Goal: Check status: Check status

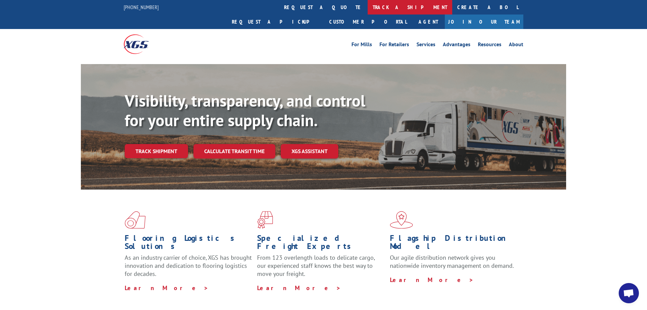
click at [368, 10] on link "track a shipment" at bounding box center [410, 7] width 85 height 14
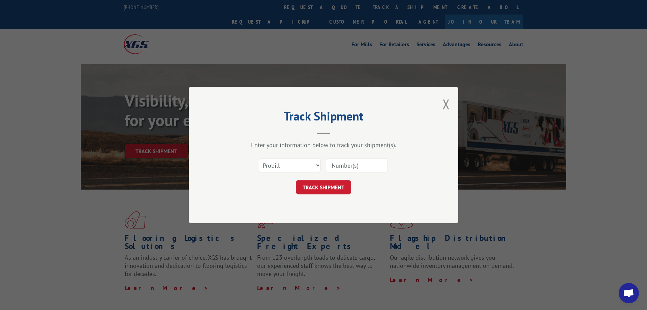
click at [348, 164] on input at bounding box center [357, 165] width 62 height 14
paste input "17444439"
type input "17444439"
click at [333, 186] on button "TRACK SHIPMENT" at bounding box center [323, 187] width 55 height 14
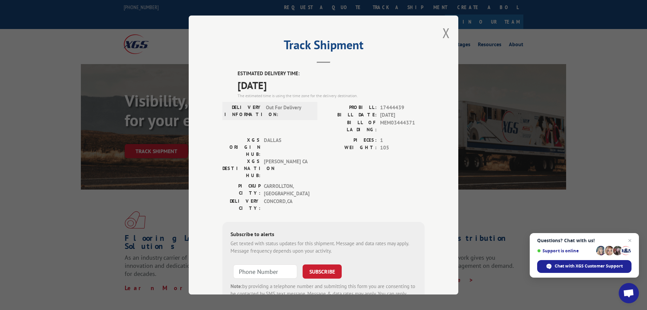
click at [439, 32] on div "Track Shipment ESTIMATED DELIVERY TIME: [DATE] The estimated time is using the …" at bounding box center [323, 154] width 269 height 279
click at [445, 32] on button "Close modal" at bounding box center [445, 33] width 7 height 18
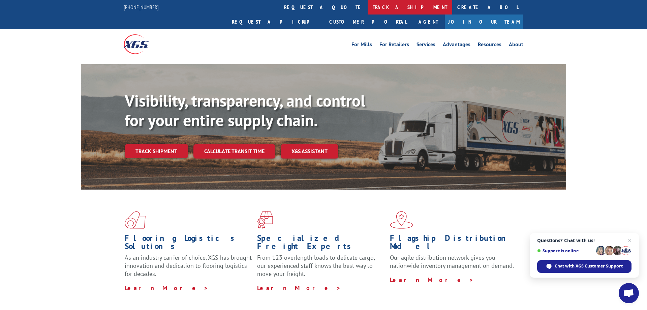
click at [368, 5] on link "track a shipment" at bounding box center [410, 7] width 85 height 14
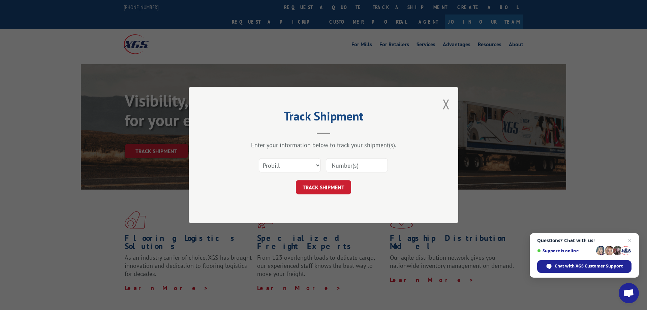
click at [337, 168] on input at bounding box center [357, 165] width 62 height 14
paste input "17444436"
type input "17444436"
click at [325, 184] on button "TRACK SHIPMENT" at bounding box center [323, 187] width 55 height 14
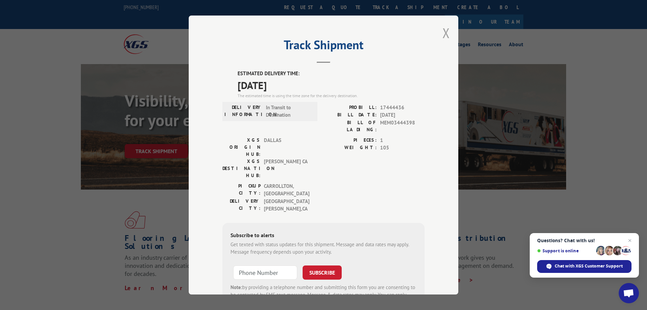
click at [446, 34] on button "Close modal" at bounding box center [445, 33] width 7 height 18
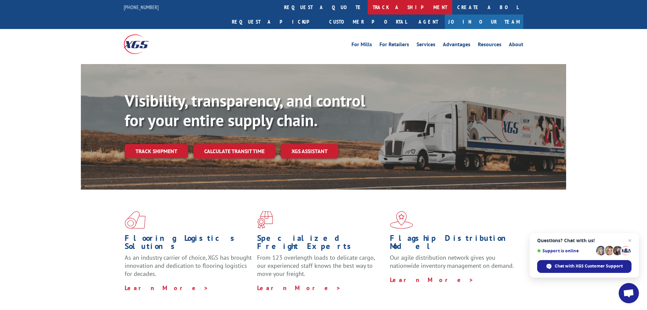
click at [368, 7] on link "track a shipment" at bounding box center [410, 7] width 85 height 14
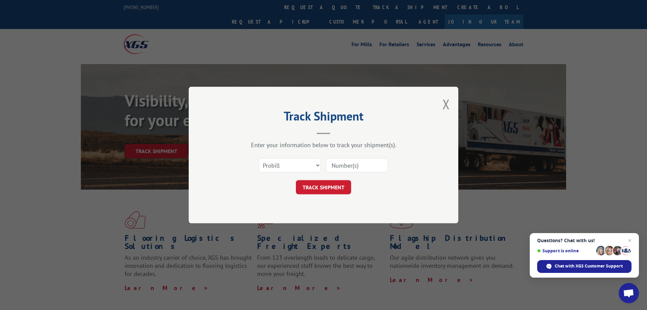
click at [348, 171] on input at bounding box center [357, 165] width 62 height 14
paste input "17444438"
type input "17444438"
click at [333, 186] on button "TRACK SHIPMENT" at bounding box center [323, 187] width 55 height 14
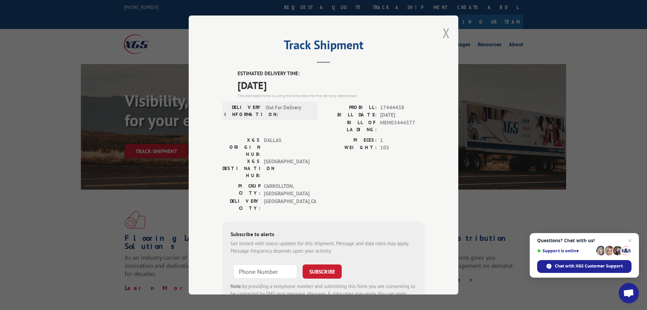
click at [447, 33] on button "Close modal" at bounding box center [445, 33] width 7 height 18
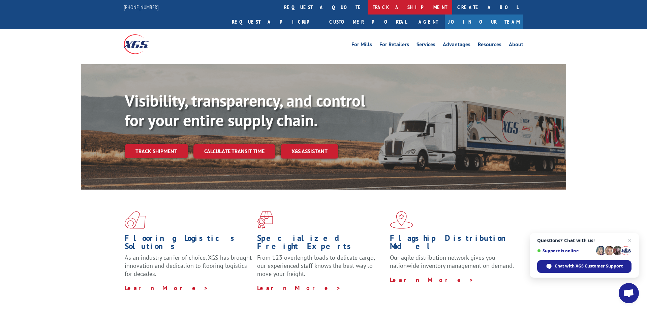
click at [368, 5] on link "track a shipment" at bounding box center [410, 7] width 85 height 14
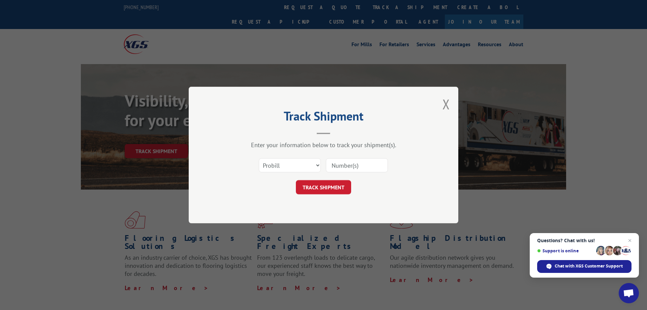
click at [353, 167] on input at bounding box center [357, 165] width 62 height 14
paste input "17444437"
type input "17444437"
click at [327, 187] on button "TRACK SHIPMENT" at bounding box center [323, 187] width 55 height 14
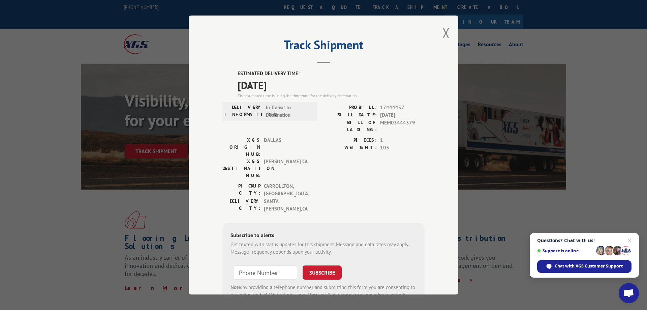
click at [440, 34] on div "Track Shipment ESTIMATED DELIVERY TIME: [DATE] The estimated time is using the …" at bounding box center [323, 154] width 269 height 279
click at [448, 34] on button "Close modal" at bounding box center [445, 33] width 7 height 18
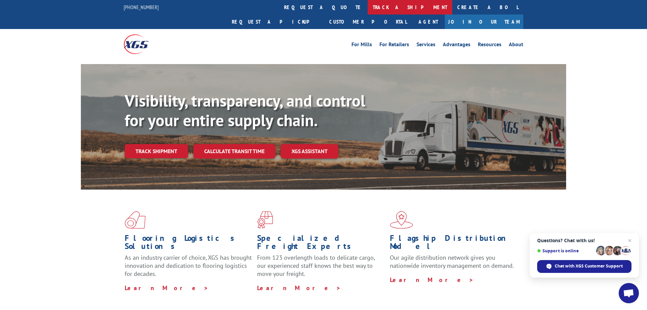
click at [368, 8] on link "track a shipment" at bounding box center [410, 7] width 85 height 14
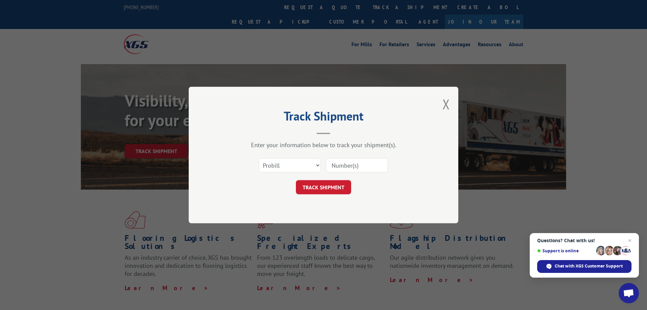
click at [339, 167] on input at bounding box center [357, 165] width 62 height 14
paste input "17444426"
type input "17444426"
click at [328, 187] on button "TRACK SHIPMENT" at bounding box center [323, 187] width 55 height 14
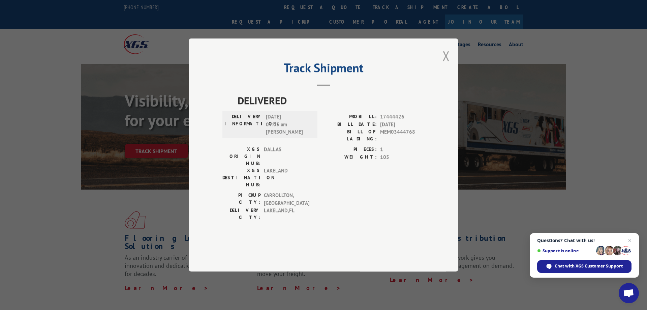
click at [449, 65] on button "Close modal" at bounding box center [445, 56] width 7 height 18
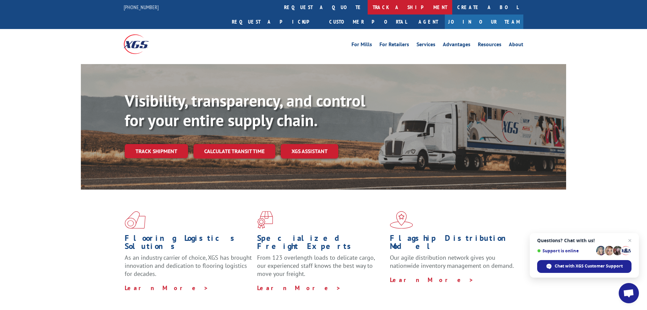
click at [368, 8] on link "track a shipment" at bounding box center [410, 7] width 85 height 14
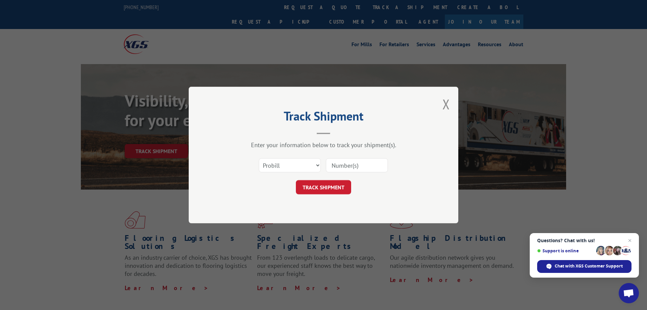
click at [337, 167] on input at bounding box center [357, 165] width 62 height 14
paste input "17444435"
type input "17444435"
click at [322, 184] on button "TRACK SHIPMENT" at bounding box center [323, 187] width 55 height 14
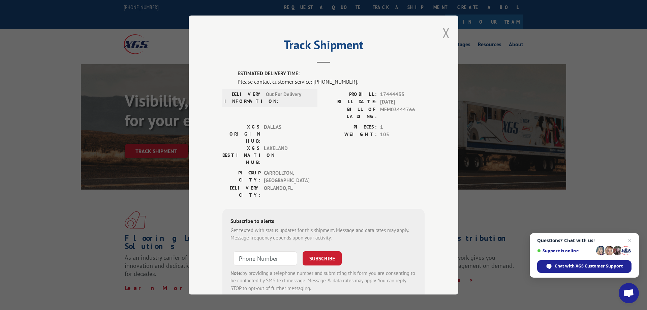
click at [445, 33] on button "Close modal" at bounding box center [445, 33] width 7 height 18
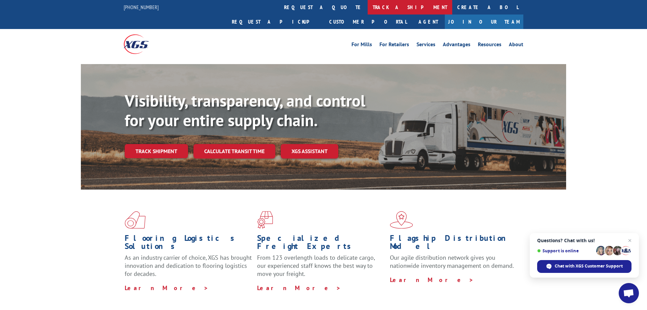
click at [368, 7] on link "track a shipment" at bounding box center [410, 7] width 85 height 14
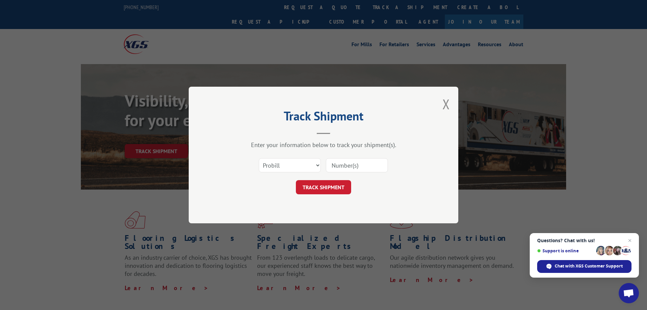
click at [337, 166] on input at bounding box center [357, 165] width 62 height 14
paste input "17444434"
type input "17444434"
click at [336, 188] on button "TRACK SHIPMENT" at bounding box center [323, 187] width 55 height 14
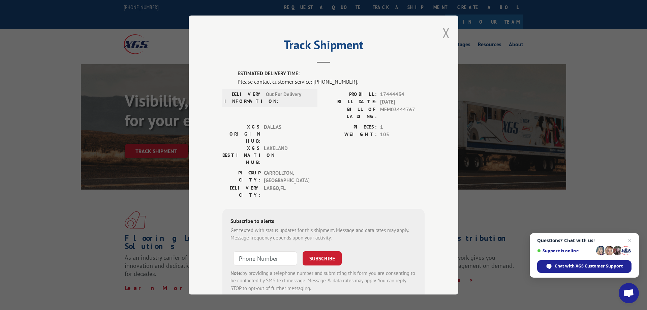
click at [445, 33] on button "Close modal" at bounding box center [445, 33] width 7 height 18
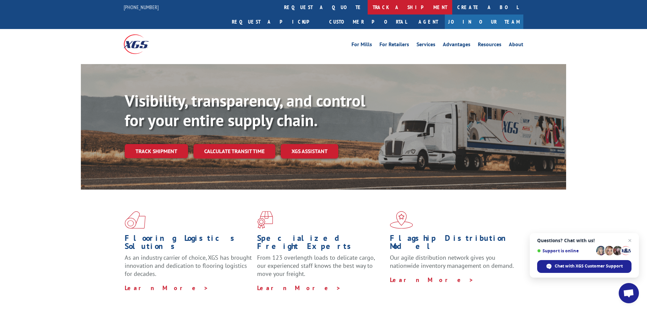
click at [368, 4] on link "track a shipment" at bounding box center [410, 7] width 85 height 14
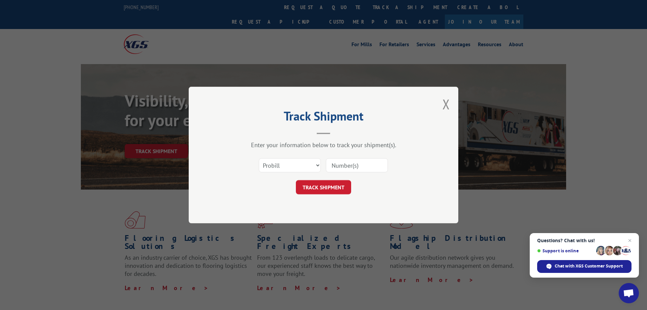
click at [332, 163] on input at bounding box center [357, 165] width 62 height 14
paste input "17444425"
type input "17444425"
click at [325, 186] on button "TRACK SHIPMENT" at bounding box center [323, 187] width 55 height 14
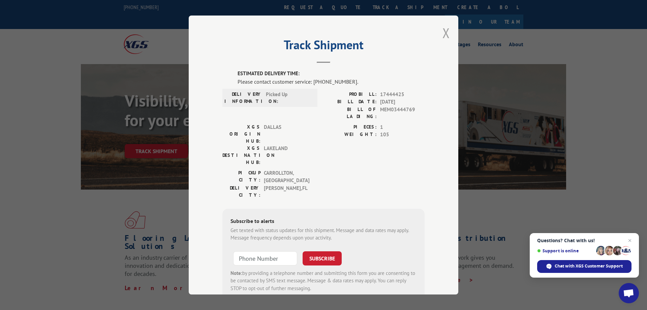
click at [445, 37] on button "Close modal" at bounding box center [445, 33] width 7 height 18
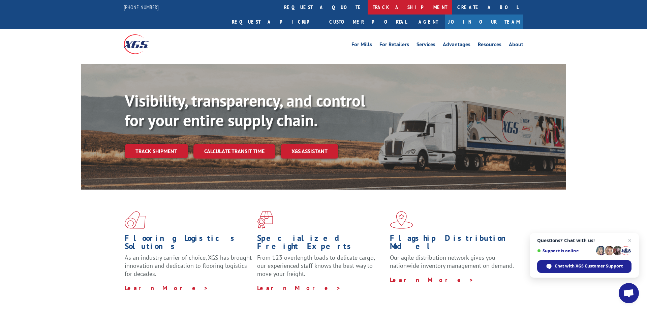
click at [368, 4] on link "track a shipment" at bounding box center [410, 7] width 85 height 14
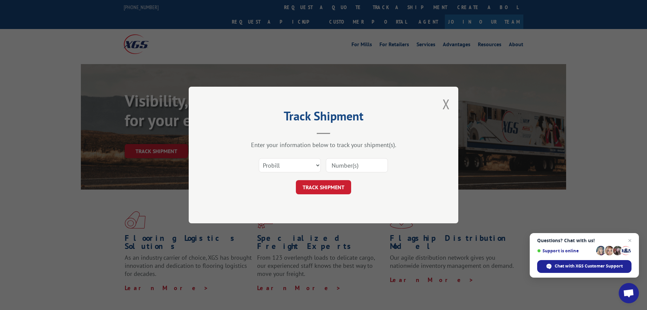
click at [349, 172] on input at bounding box center [357, 165] width 62 height 14
paste input "17444424"
type input "17444424"
click at [334, 183] on button "TRACK SHIPMENT" at bounding box center [323, 187] width 55 height 14
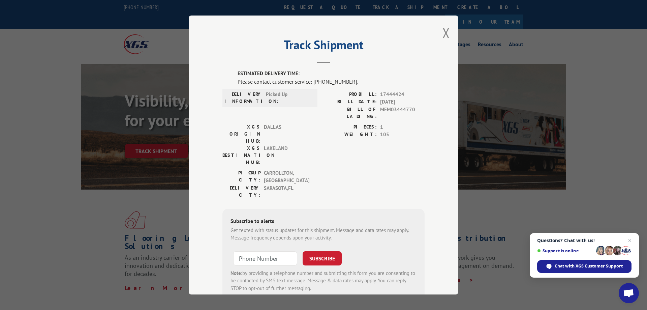
click at [442, 32] on div "Track Shipment ESTIMATED DELIVERY TIME: Please contact customer service: [PHONE…" at bounding box center [323, 154] width 269 height 279
click at [447, 34] on button "Close modal" at bounding box center [445, 33] width 7 height 18
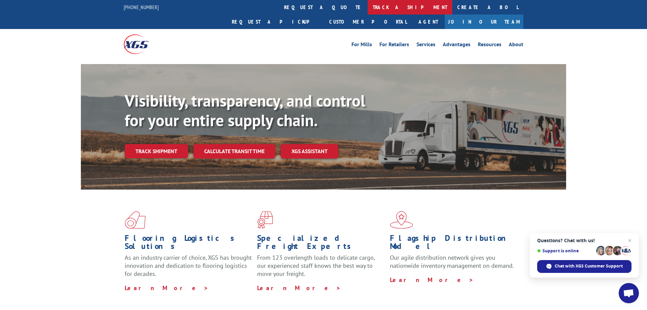
click at [368, 9] on link "track a shipment" at bounding box center [410, 7] width 85 height 14
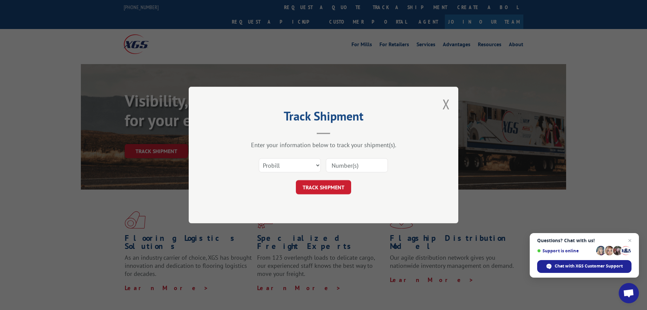
click at [350, 167] on input at bounding box center [357, 165] width 62 height 14
paste input "17444423"
type input "17444423"
click at [334, 184] on button "TRACK SHIPMENT" at bounding box center [323, 187] width 55 height 14
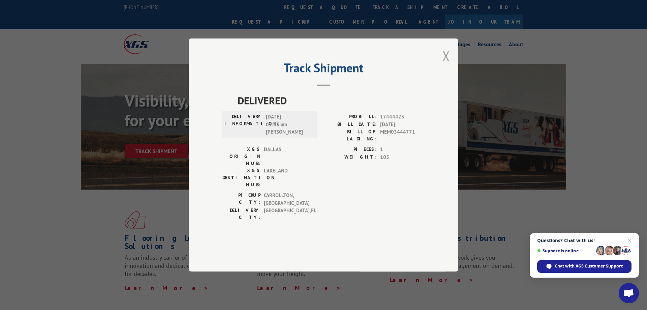
click at [445, 65] on button "Close modal" at bounding box center [445, 56] width 7 height 18
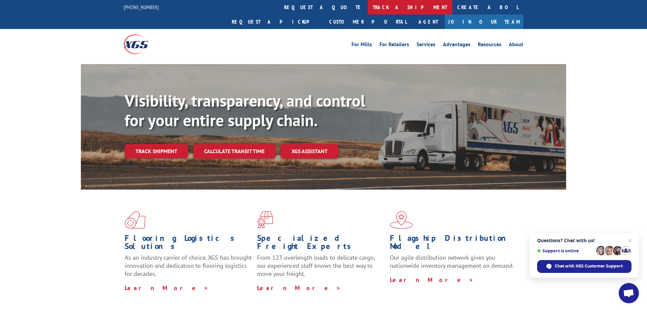
click at [368, 10] on link "track a shipment" at bounding box center [410, 7] width 85 height 14
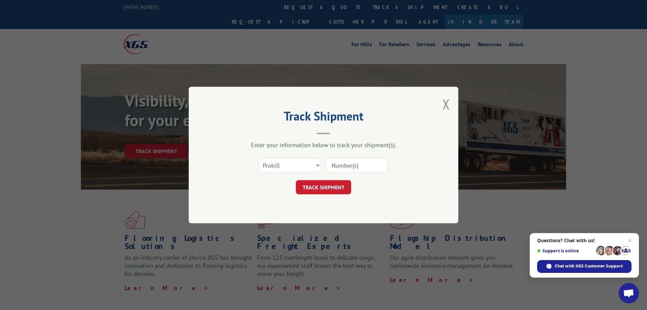
click at [343, 164] on input at bounding box center [357, 165] width 62 height 14
paste input "17103693"
type input "17103693"
click at [330, 187] on button "TRACK SHIPMENT" at bounding box center [323, 187] width 55 height 14
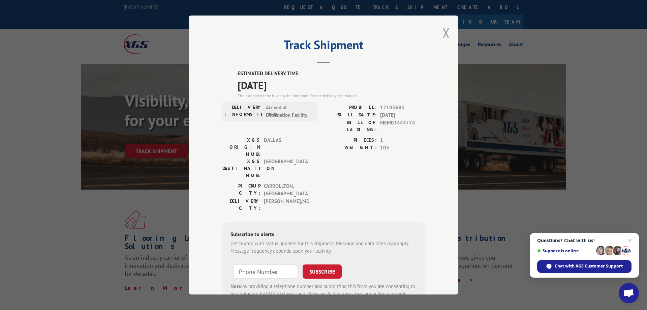
click at [445, 32] on button "Close modal" at bounding box center [445, 33] width 7 height 18
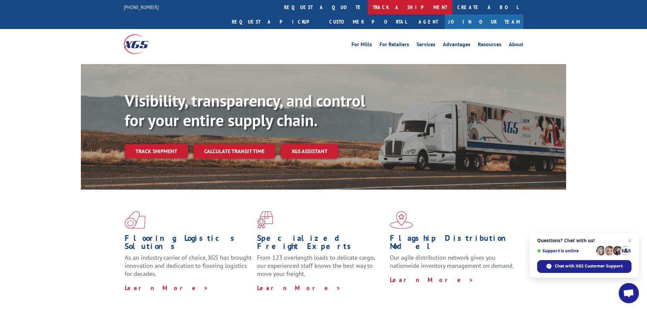
click at [368, 6] on link "track a shipment" at bounding box center [410, 7] width 85 height 14
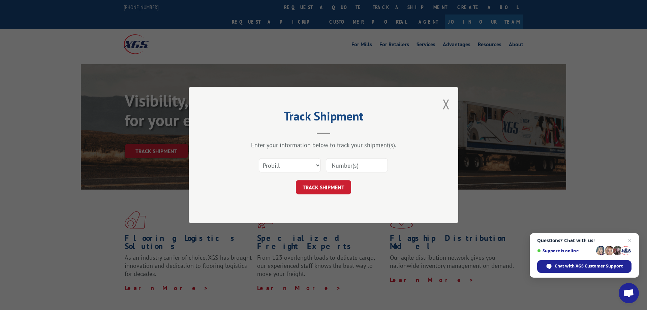
click at [347, 158] on input at bounding box center [357, 165] width 62 height 14
paste input "17444431"
type input "17444431"
click at [331, 185] on button "TRACK SHIPMENT" at bounding box center [323, 187] width 55 height 14
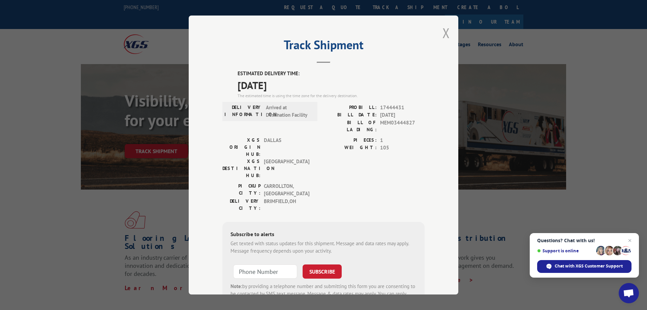
click at [448, 33] on button "Close modal" at bounding box center [445, 33] width 7 height 18
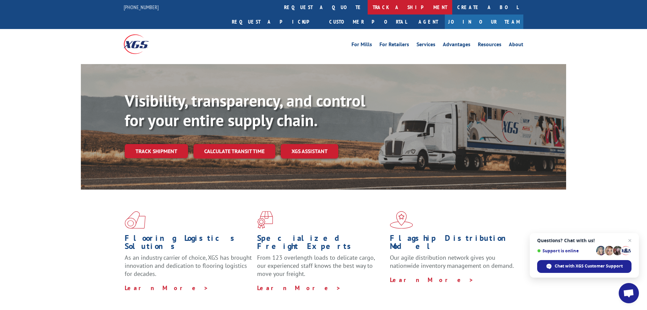
click at [368, 4] on link "track a shipment" at bounding box center [410, 7] width 85 height 14
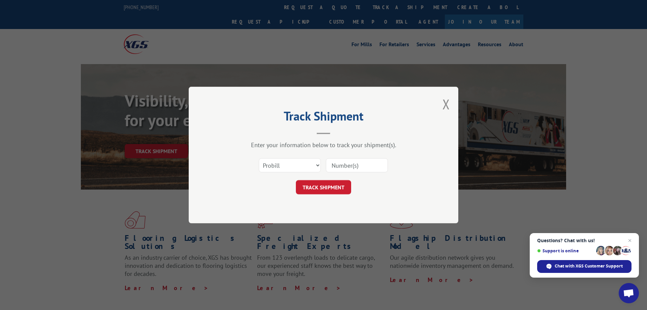
click at [349, 167] on input at bounding box center [357, 165] width 62 height 14
paste input "17103692"
type input "17103692"
click at [338, 185] on button "TRACK SHIPMENT" at bounding box center [323, 187] width 55 height 14
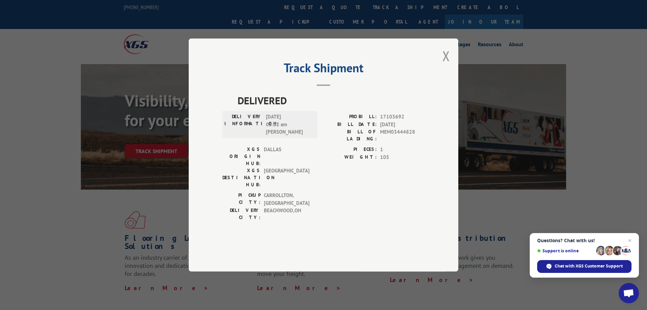
click at [450, 78] on div "Track Shipment DELIVERED DELIVERY INFORMATION: [DATE] 08:02 am [PERSON_NAME]: 1…" at bounding box center [323, 154] width 269 height 233
click at [445, 65] on button "Close modal" at bounding box center [445, 56] width 7 height 18
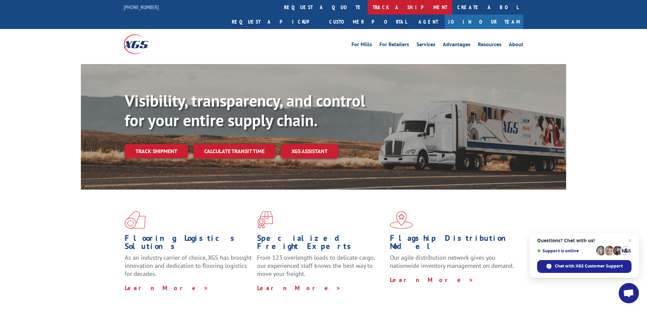
click at [368, 8] on link "track a shipment" at bounding box center [410, 7] width 85 height 14
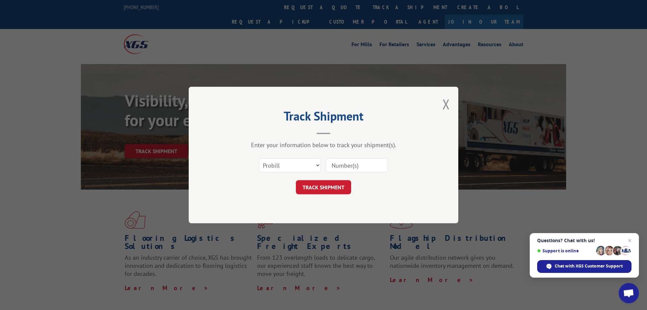
click at [345, 164] on input at bounding box center [357, 165] width 62 height 14
paste input "17444432"
type input "17444432"
click at [336, 187] on button "TRACK SHIPMENT" at bounding box center [323, 187] width 55 height 14
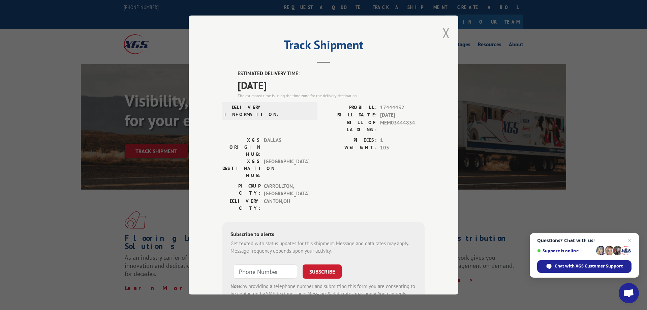
click at [445, 31] on button "Close modal" at bounding box center [445, 33] width 7 height 18
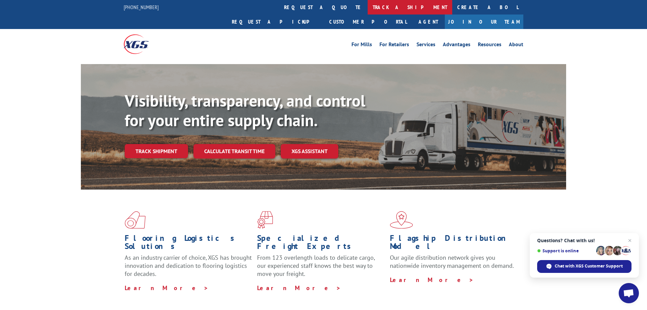
click at [368, 7] on link "track a shipment" at bounding box center [410, 7] width 85 height 14
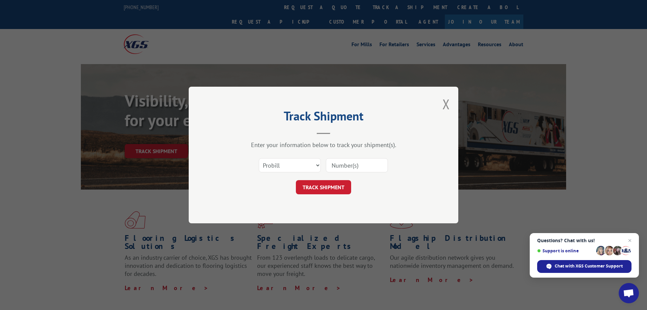
click at [350, 161] on input at bounding box center [357, 165] width 62 height 14
paste input "17444430"
type input "17444430"
click at [332, 186] on button "TRACK SHIPMENT" at bounding box center [323, 187] width 55 height 14
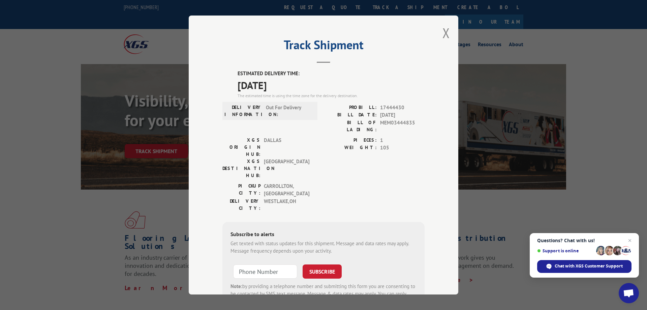
click at [450, 29] on div "Track Shipment ESTIMATED DELIVERY TIME: [DATE] The estimated time is using the …" at bounding box center [323, 154] width 269 height 279
click at [448, 34] on button "Close modal" at bounding box center [445, 33] width 7 height 18
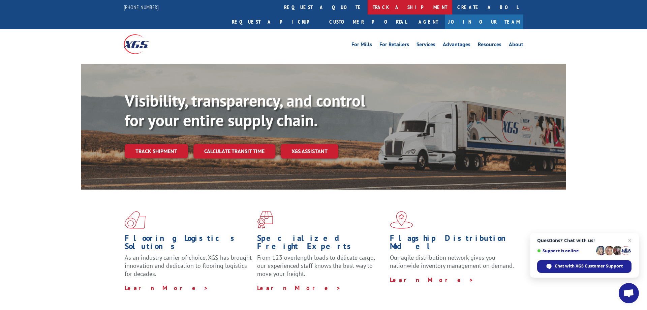
click at [368, 10] on link "track a shipment" at bounding box center [410, 7] width 85 height 14
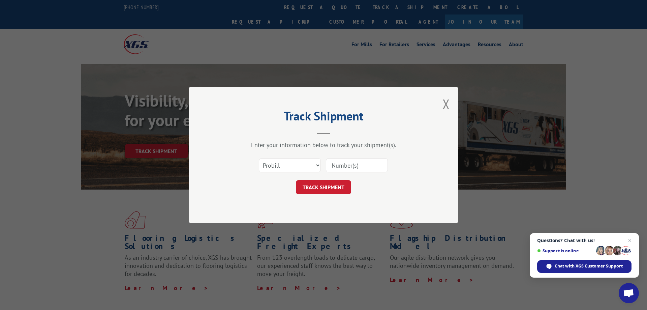
click at [350, 166] on input at bounding box center [357, 165] width 62 height 14
paste input "17444433"
type input "17444433"
click at [331, 186] on button "TRACK SHIPMENT" at bounding box center [323, 187] width 55 height 14
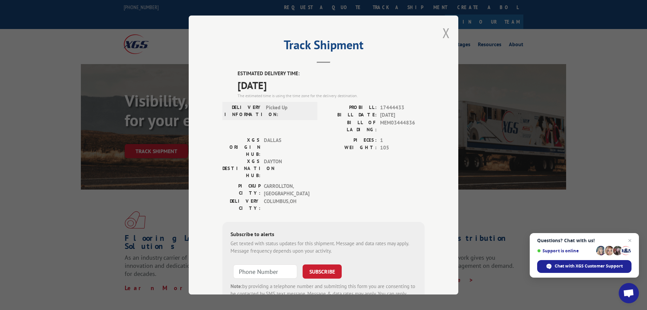
click at [446, 36] on button "Close modal" at bounding box center [445, 33] width 7 height 18
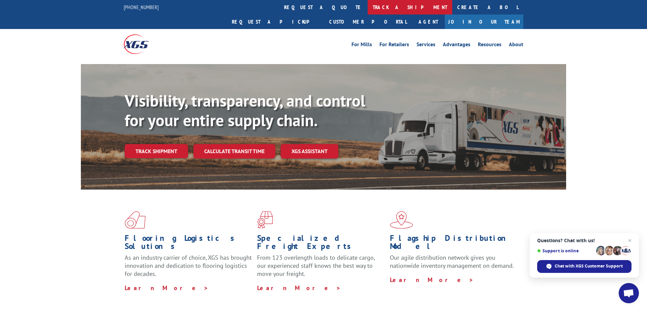
click at [368, 8] on link "track a shipment" at bounding box center [410, 7] width 85 height 14
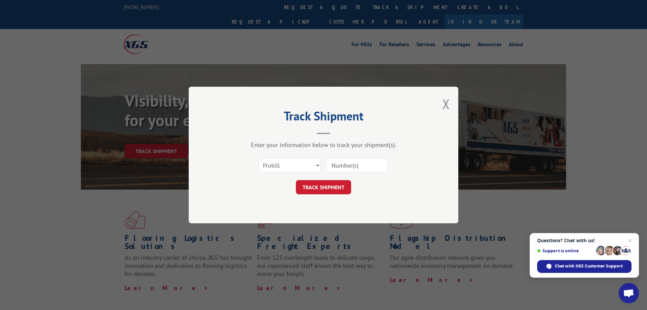
click at [347, 165] on input at bounding box center [357, 165] width 62 height 14
paste input "17444428"
type input "17444428"
click at [340, 187] on button "TRACK SHIPMENT" at bounding box center [323, 187] width 55 height 14
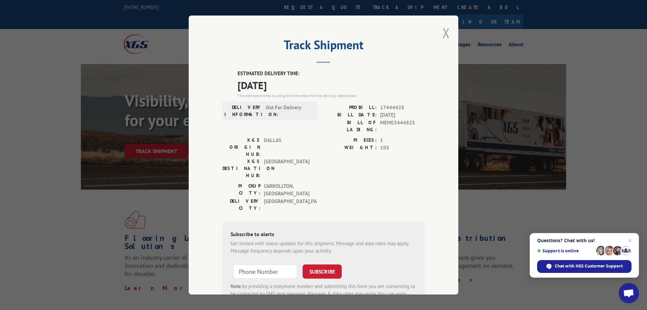
click at [446, 34] on button "Close modal" at bounding box center [445, 33] width 7 height 18
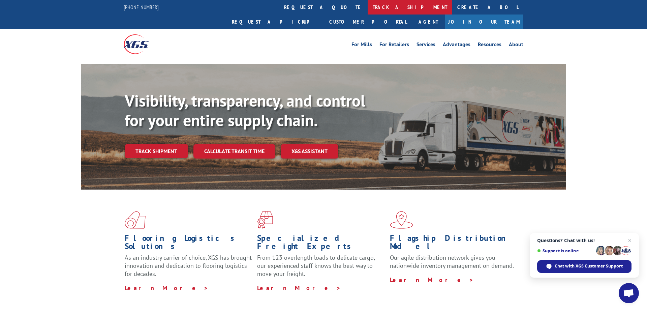
click at [368, 10] on link "track a shipment" at bounding box center [410, 7] width 85 height 14
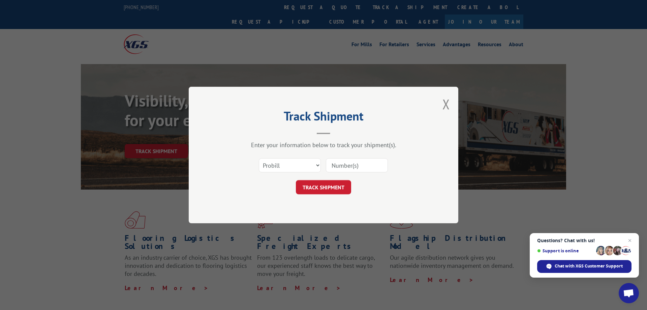
click at [350, 159] on input at bounding box center [357, 165] width 62 height 14
paste input "17444427"
type input "17444427"
click at [336, 188] on button "TRACK SHIPMENT" at bounding box center [323, 187] width 55 height 14
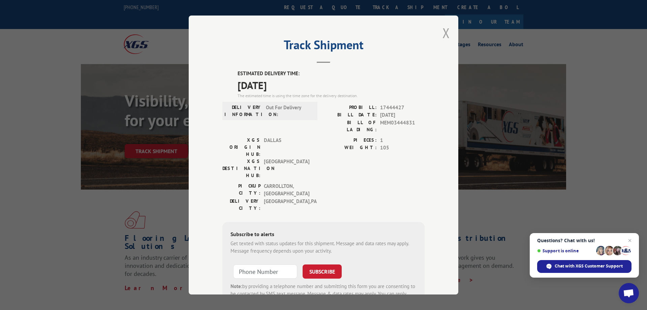
click at [444, 33] on button "Close modal" at bounding box center [445, 33] width 7 height 18
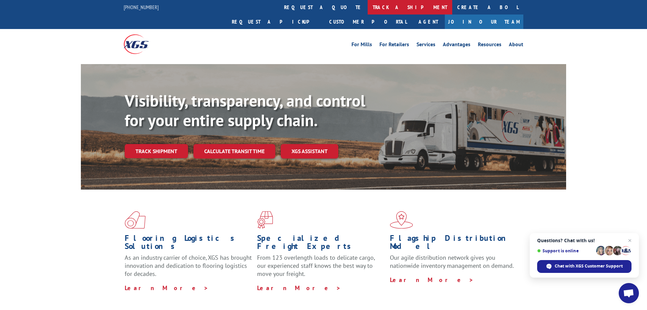
click at [368, 8] on link "track a shipment" at bounding box center [410, 7] width 85 height 14
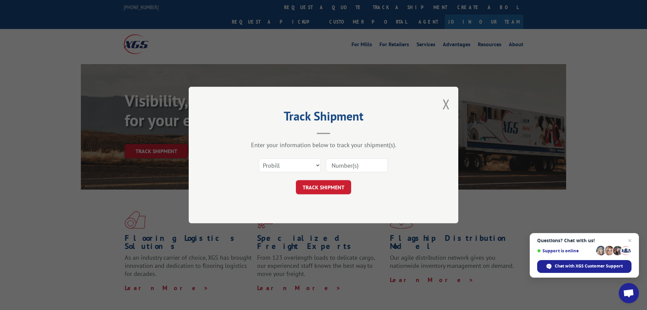
click at [353, 167] on input at bounding box center [357, 165] width 62 height 14
paste input "17103691"
type input "17103691"
click at [330, 184] on button "TRACK SHIPMENT" at bounding box center [323, 187] width 55 height 14
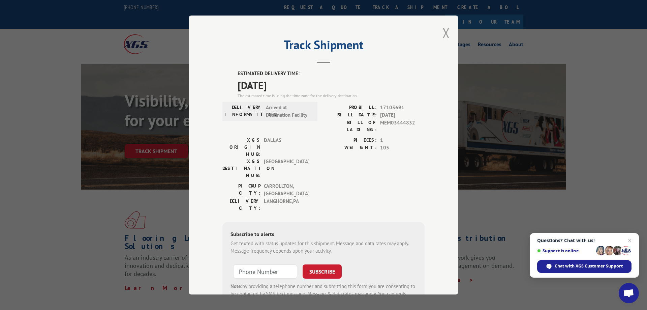
click at [445, 33] on div "Track Shipment ESTIMATED DELIVERY TIME: [DATE] The estimated time is using the …" at bounding box center [323, 154] width 269 height 279
click at [448, 32] on button "Close modal" at bounding box center [445, 33] width 7 height 18
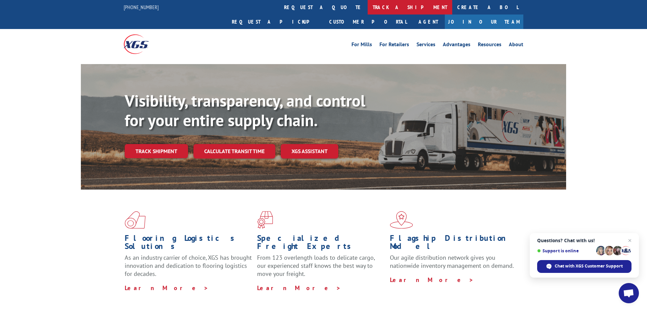
click at [368, 8] on link "track a shipment" at bounding box center [410, 7] width 85 height 14
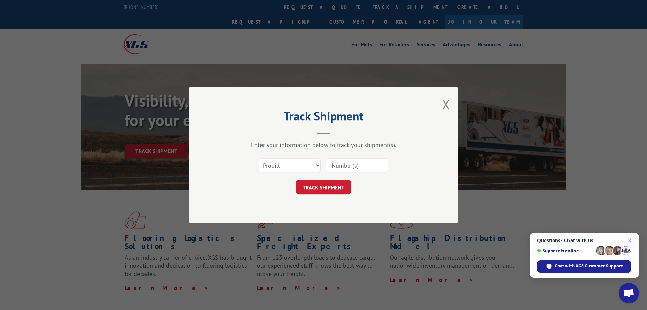
click at [344, 167] on input at bounding box center [357, 165] width 62 height 14
paste input "17444429"
type input "17444429"
click at [331, 192] on button "TRACK SHIPMENT" at bounding box center [323, 187] width 55 height 14
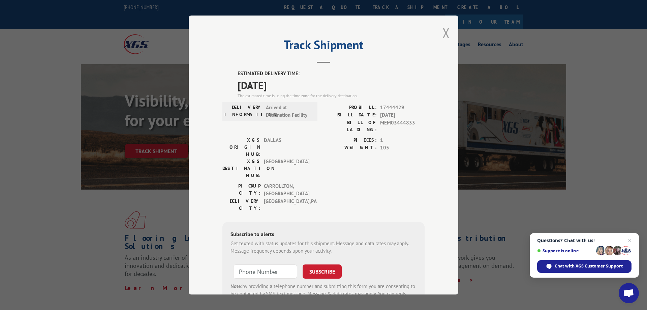
click at [445, 31] on button "Close modal" at bounding box center [445, 33] width 7 height 18
